Goal: Task Accomplishment & Management: Use online tool/utility

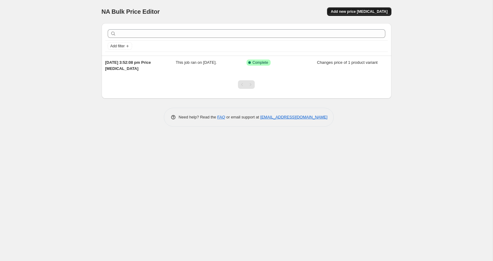
click at [362, 15] on button "Add new price [MEDICAL_DATA]" at bounding box center [359, 11] width 64 height 9
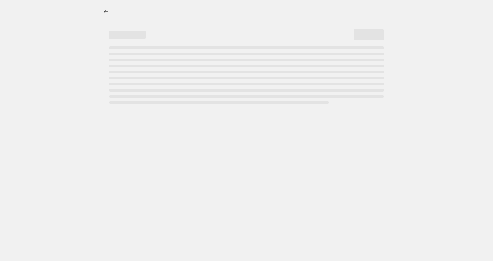
select select "percentage"
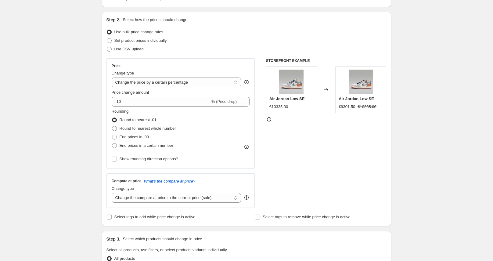
scroll to position [70, 0]
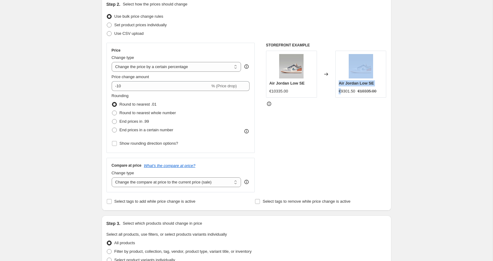
click at [335, 90] on div "Air Jordan Low SE €10335.00 Changed to Air Jordan Low SE €9301.50 €10335.00" at bounding box center [326, 74] width 121 height 47
click at [347, 96] on div "Air Jordan Low SE €9301.50 €10335.00" at bounding box center [360, 74] width 51 height 47
drag, startPoint x: 272, startPoint y: 92, endPoint x: 269, endPoint y: 92, distance: 3.4
click at [269, 92] on div "Air Jordan Low SE €10335.00" at bounding box center [291, 74] width 51 height 47
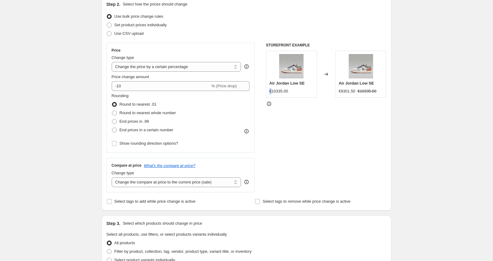
click at [269, 92] on div "Air Jordan Low SE €10335.00" at bounding box center [291, 74] width 51 height 47
click at [319, 144] on div "STOREFRONT EXAMPLE Air Jordan Low SE €10335.00 Changed to Air Jordan Low SE €93…" at bounding box center [326, 117] width 121 height 149
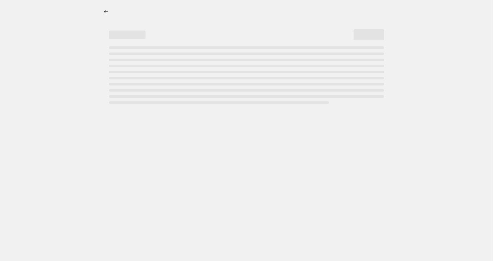
select select "percentage"
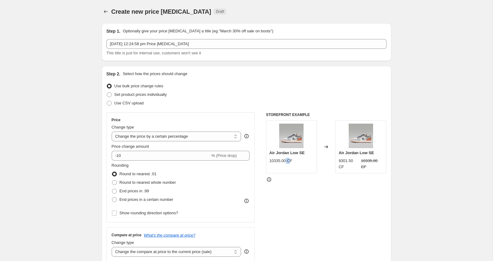
drag, startPoint x: 287, startPoint y: 161, endPoint x: 292, endPoint y: 162, distance: 4.9
click at [292, 161] on div "10335.00 CF" at bounding box center [280, 161] width 23 height 6
drag, startPoint x: 365, startPoint y: 164, endPoint x: 361, endPoint y: 164, distance: 3.7
click at [362, 164] on strike "10335.00 CF" at bounding box center [372, 164] width 22 height 12
click at [365, 172] on div "Air Jordan Low SE 9301.50 CF 10335.00 CF" at bounding box center [360, 146] width 51 height 53
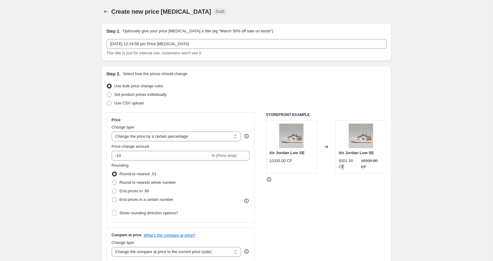
drag, startPoint x: 340, startPoint y: 166, endPoint x: 346, endPoint y: 167, distance: 5.6
click at [346, 167] on div "9301.50 CF" at bounding box center [349, 164] width 20 height 12
click at [359, 167] on div "9301.50 CF 10335.00 CF" at bounding box center [361, 164] width 44 height 12
click at [360, 167] on div "9301.50 CF 10335.00 CF" at bounding box center [361, 164] width 44 height 12
click at [359, 167] on div "9301.50 CF 10335.00 CF" at bounding box center [361, 164] width 44 height 12
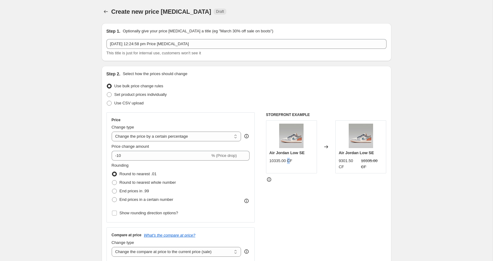
click at [289, 160] on div "10335.00 CF" at bounding box center [280, 161] width 23 height 6
click at [297, 162] on div "10335.00 CF" at bounding box center [291, 161] width 44 height 6
click at [292, 161] on div "10335.00 CF" at bounding box center [280, 161] width 23 height 6
click at [292, 160] on div "10335.00 CF" at bounding box center [280, 161] width 23 height 6
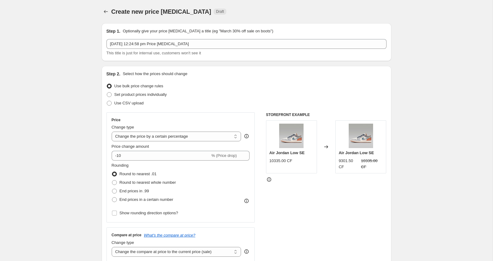
click at [317, 211] on div "STOREFRONT EXAMPLE Air Jordan Low SE 10335.00 CF Changed to Air Jordan Low SE 9…" at bounding box center [326, 186] width 121 height 149
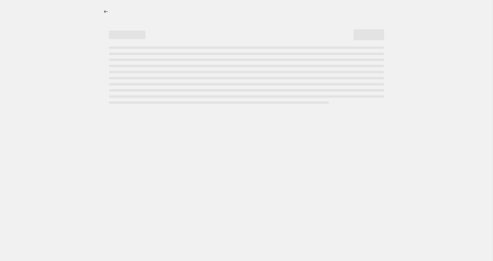
select select "percentage"
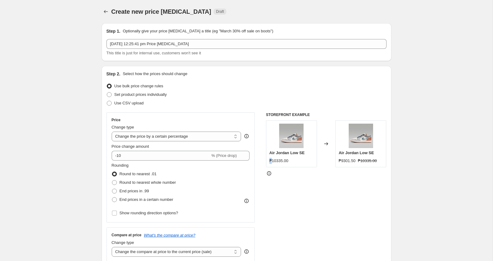
click at [270, 161] on div "₱10335.00" at bounding box center [278, 161] width 19 height 6
drag, startPoint x: 338, startPoint y: 160, endPoint x: 341, endPoint y: 161, distance: 3.1
click at [341, 161] on div "Air Jordan Low SE ₱9301.50 ₱10335.00" at bounding box center [360, 143] width 51 height 47
click at [343, 185] on div "STOREFRONT EXAMPLE Air Jordan Low SE ₱10335.00 Changed to Air Jordan Low SE ₱93…" at bounding box center [326, 186] width 121 height 149
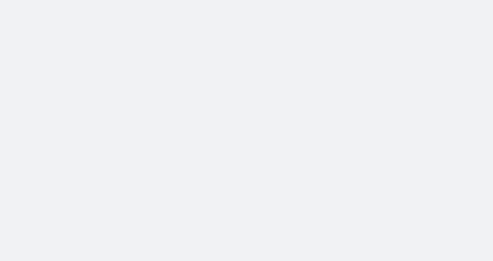
select select "percentage"
